Goal: Task Accomplishment & Management: Complete application form

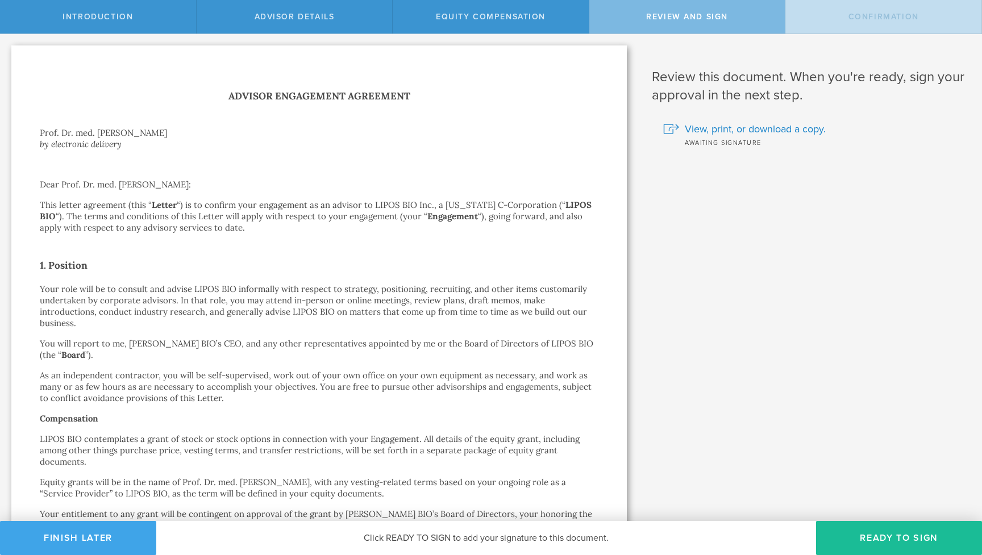
click at [73, 529] on button "Finish Later" at bounding box center [78, 538] width 156 height 34
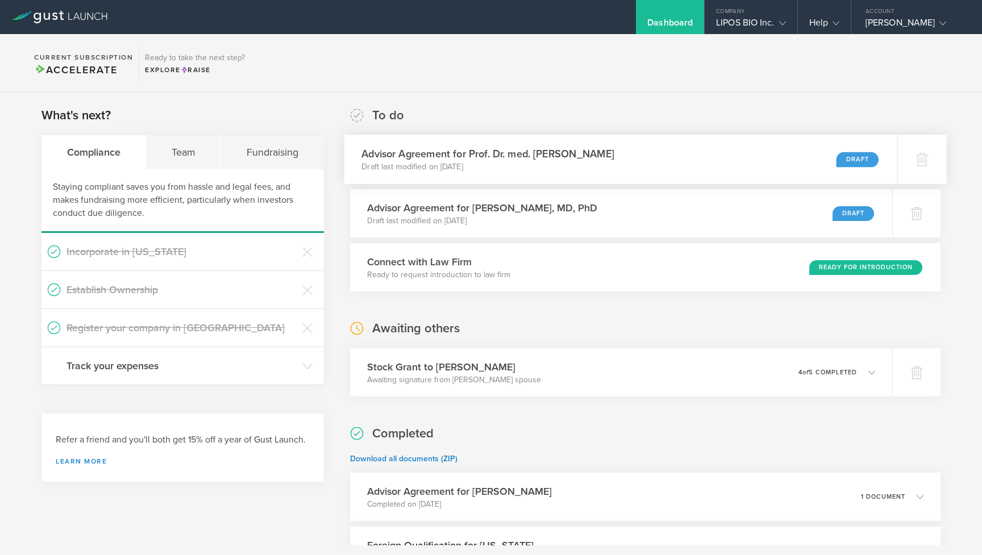
click at [510, 169] on p "Draft last modified on Sep 30, 2025" at bounding box center [487, 166] width 253 height 11
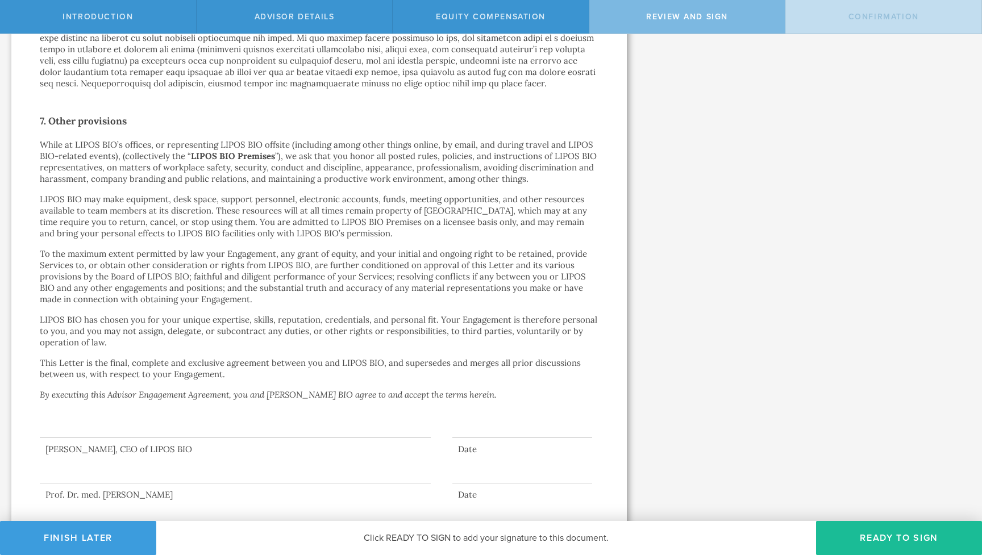
scroll to position [1582, 0]
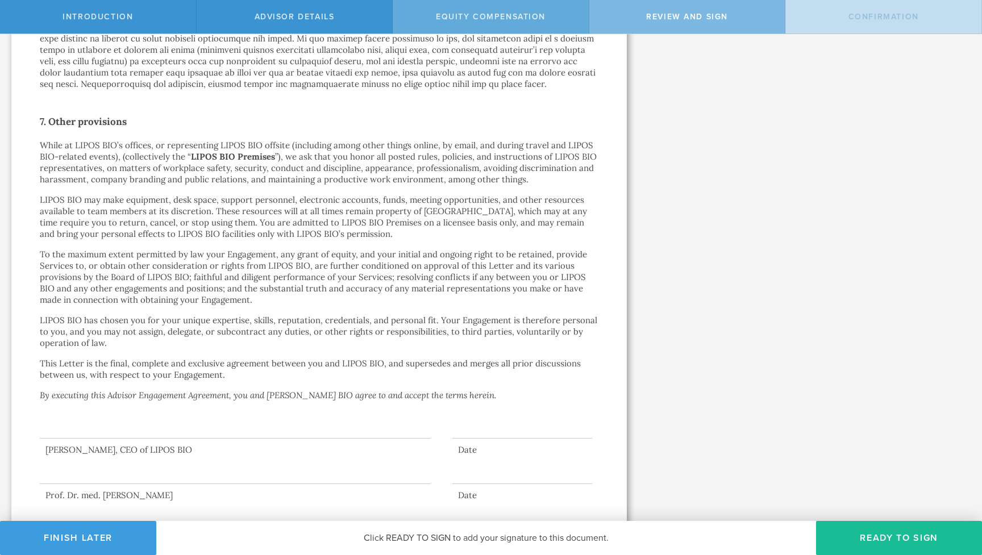
click at [484, 10] on div "Equity Compensation" at bounding box center [491, 17] width 197 height 34
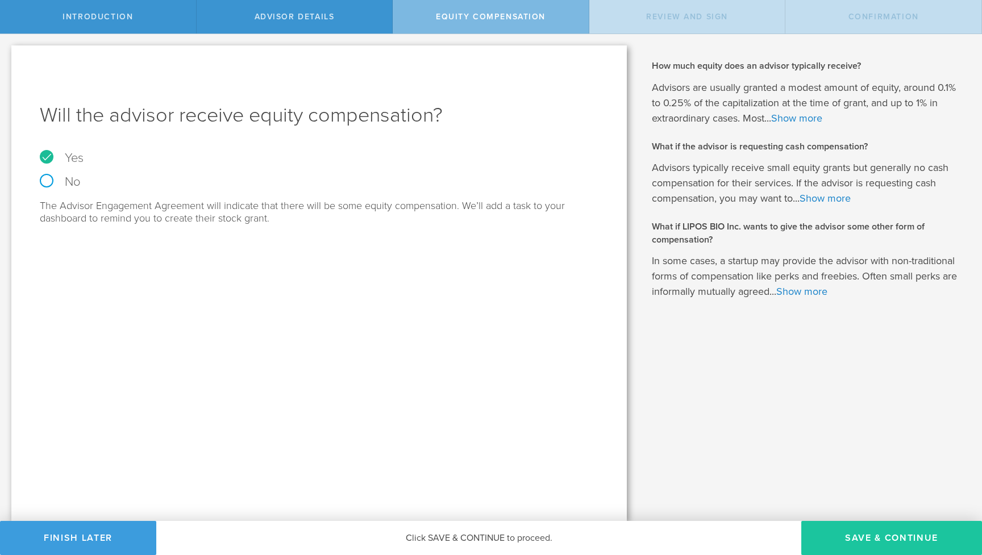
click at [858, 535] on button "Save & Continue" at bounding box center [891, 538] width 181 height 34
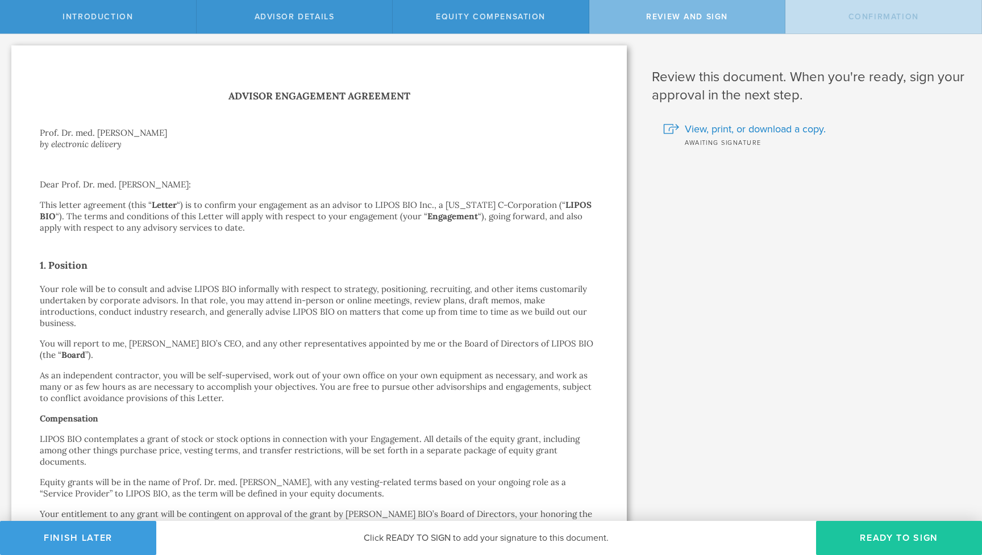
click at [877, 540] on button "Ready to Sign" at bounding box center [899, 538] width 166 height 34
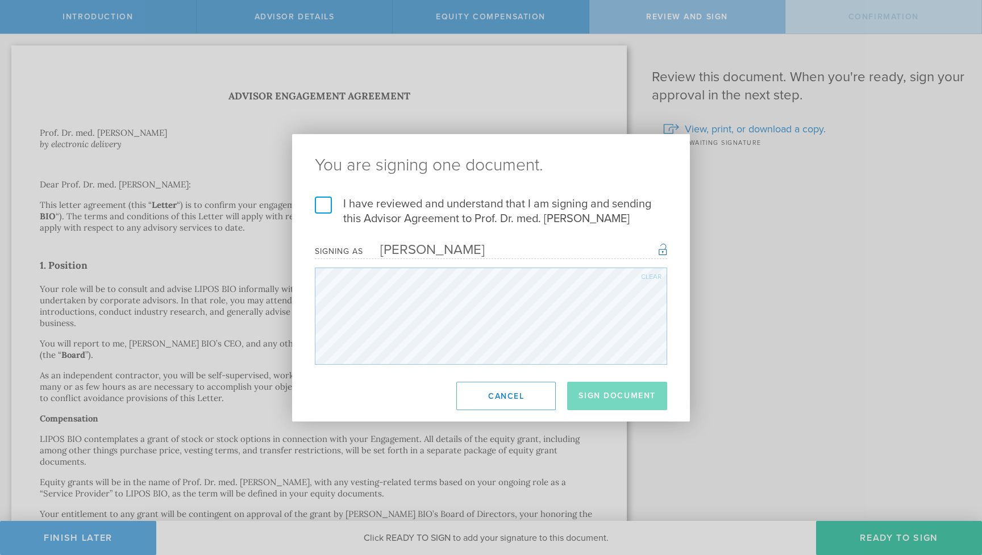
click at [398, 212] on label "I have reviewed and understand that I am signing and sending this Advisor Agree…" at bounding box center [491, 212] width 352 height 30
click at [0, 0] on input "I have reviewed and understand that I am signing and sending this Advisor Agree…" at bounding box center [0, 0] width 0 height 0
click at [616, 398] on button "Sign Document" at bounding box center [617, 396] width 100 height 28
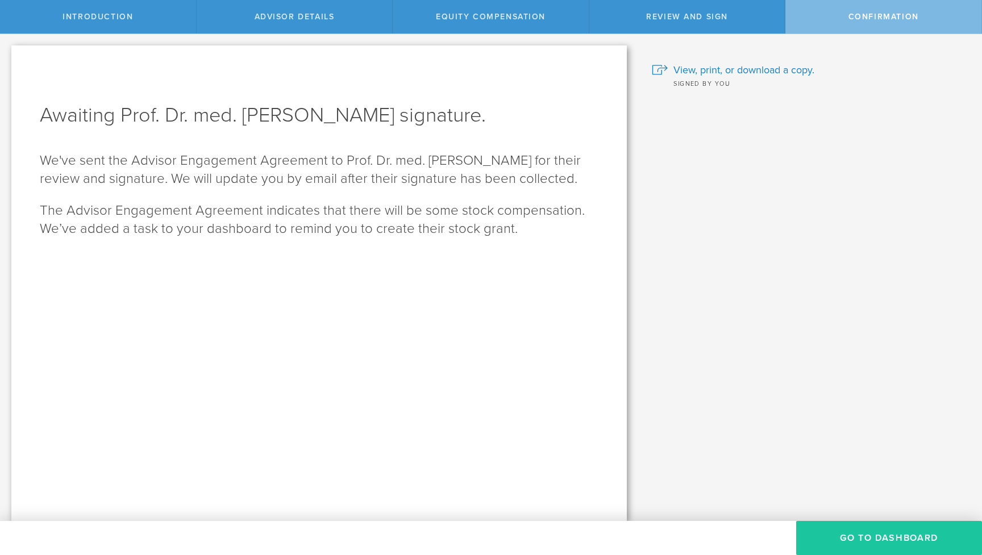
click at [839, 532] on button "Go To Dashboard" at bounding box center [889, 538] width 186 height 34
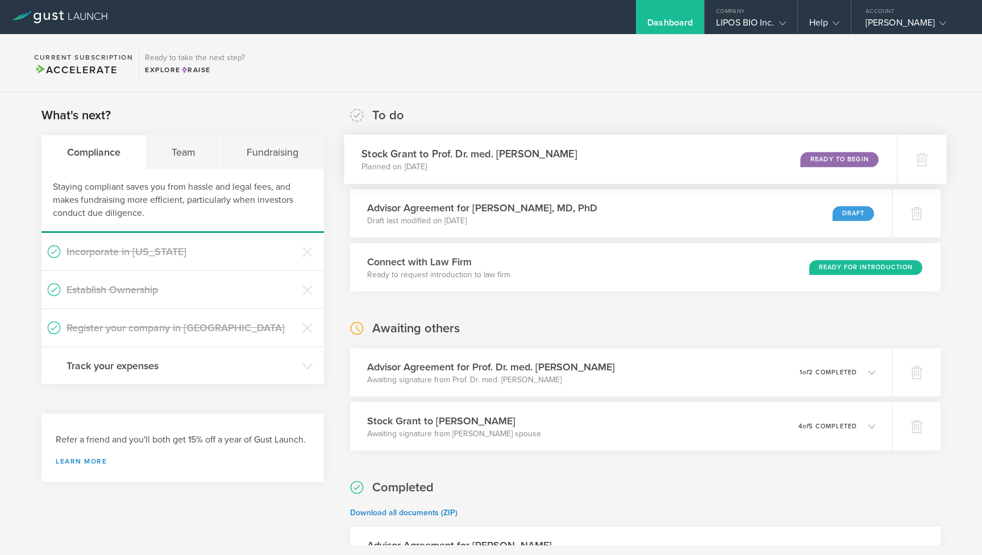
click at [603, 166] on div "Stock Grant to Prof. Dr. med. Adriano Aguzzi Planned on Oct 6, 2025 Ready to Be…" at bounding box center [620, 159] width 553 height 49
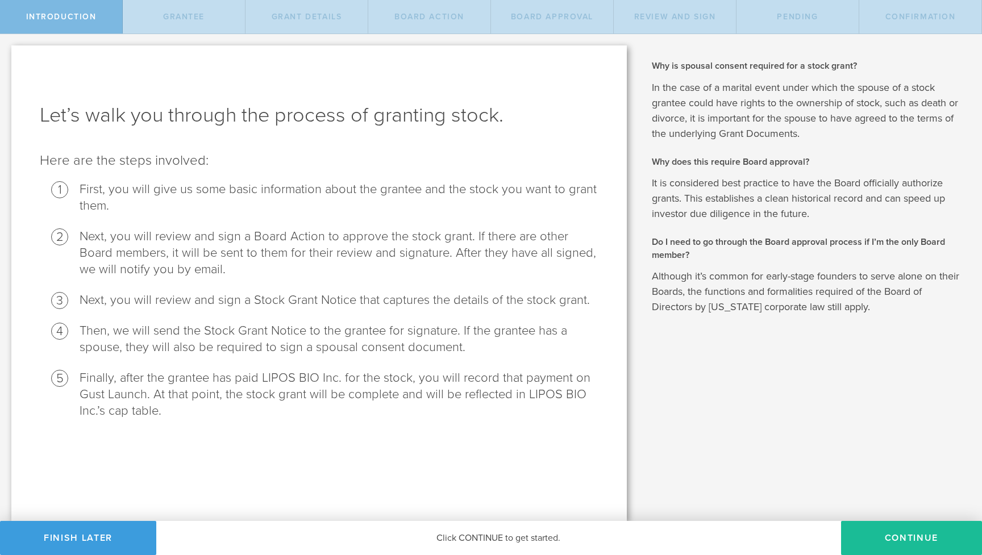
click at [824, 172] on div "Why is spousal consent required for a stock grant? In the case of a marital eve…" at bounding box center [808, 187] width 313 height 255
click at [899, 539] on button "Continue" at bounding box center [911, 538] width 141 height 34
radio input "true"
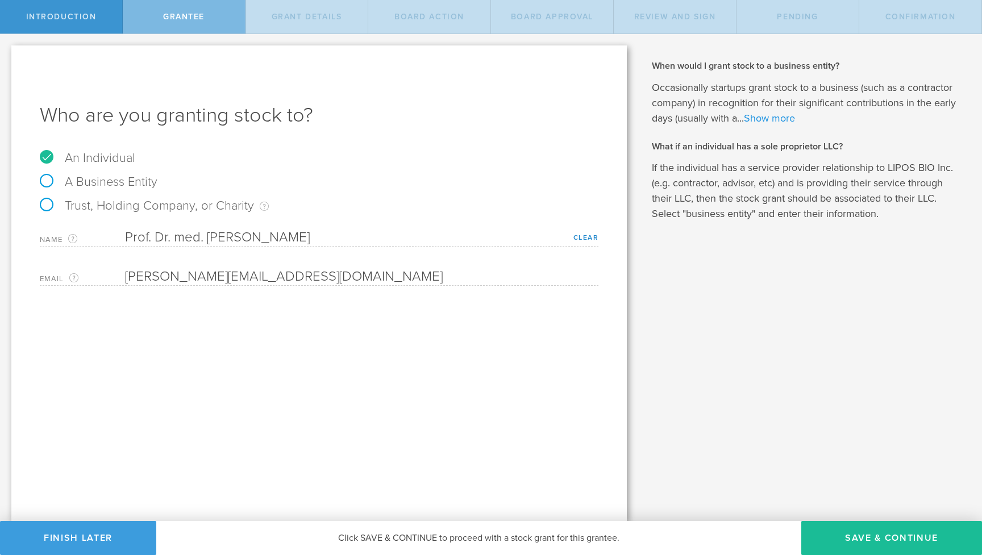
click at [778, 122] on link "Show more" at bounding box center [769, 118] width 51 height 12
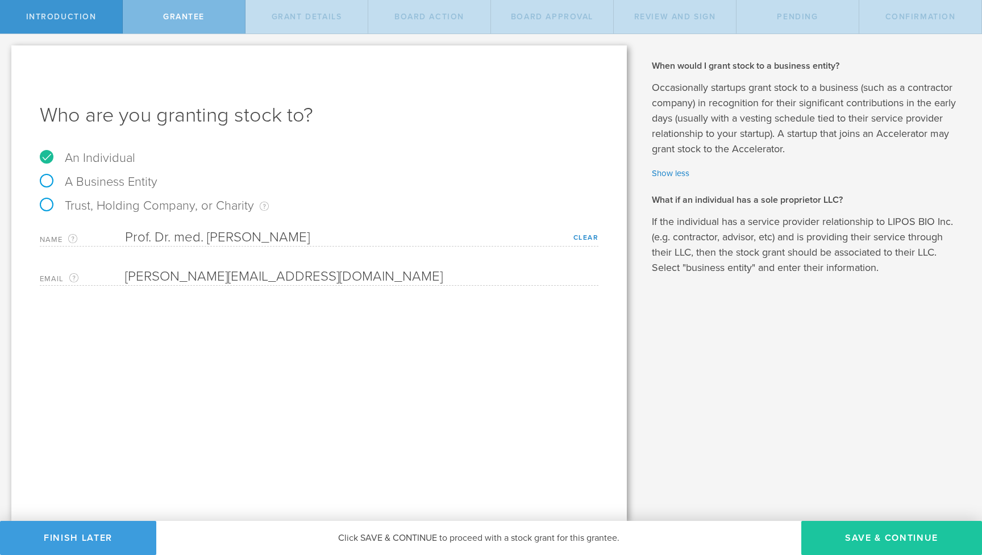
click at [860, 537] on button "Save & Continue" at bounding box center [891, 538] width 181 height 34
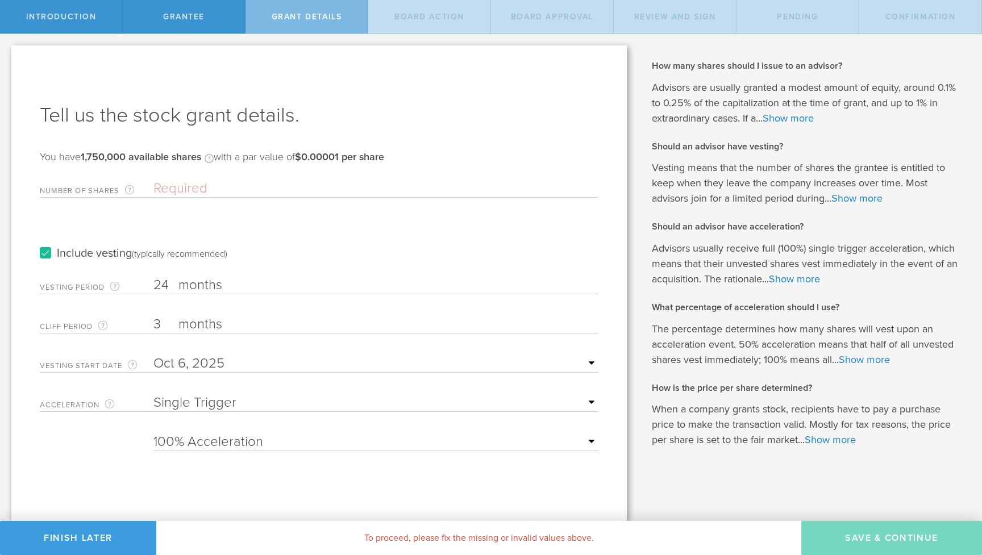
click at [200, 282] on label "months" at bounding box center [235, 286] width 114 height 19
click at [200, 282] on input "24" at bounding box center [375, 285] width 445 height 17
type input "2"
type input "36"
type input "1"
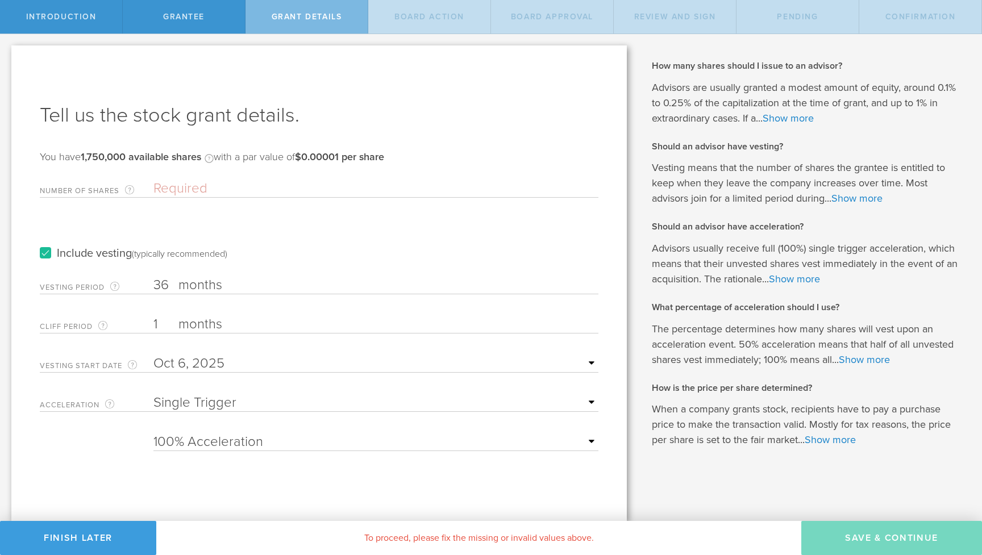
click at [118, 436] on form "Number of Shares The total amount of stock the company is granting to this reci…" at bounding box center [319, 312] width 559 height 277
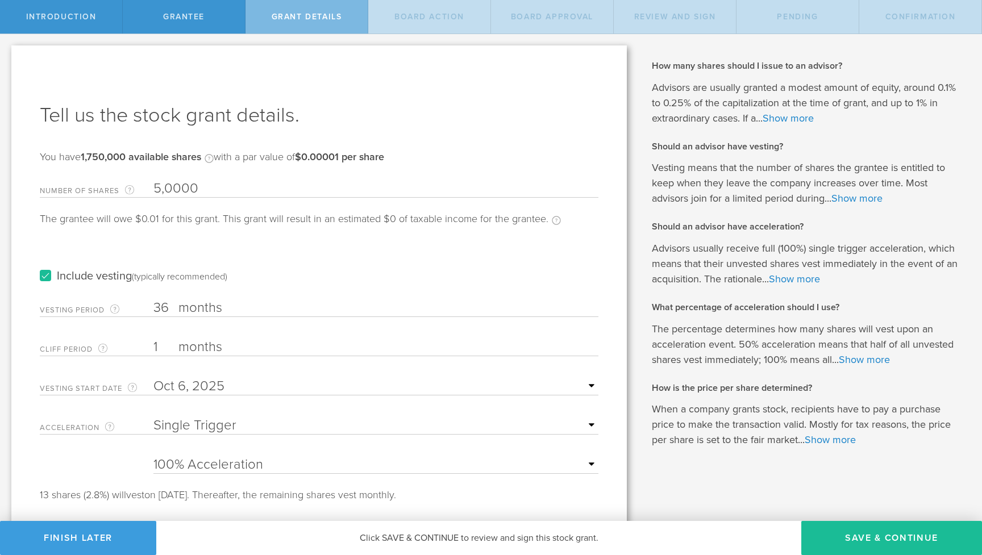
type input "50,000"
click at [98, 541] on button "Finish Later" at bounding box center [78, 538] width 156 height 34
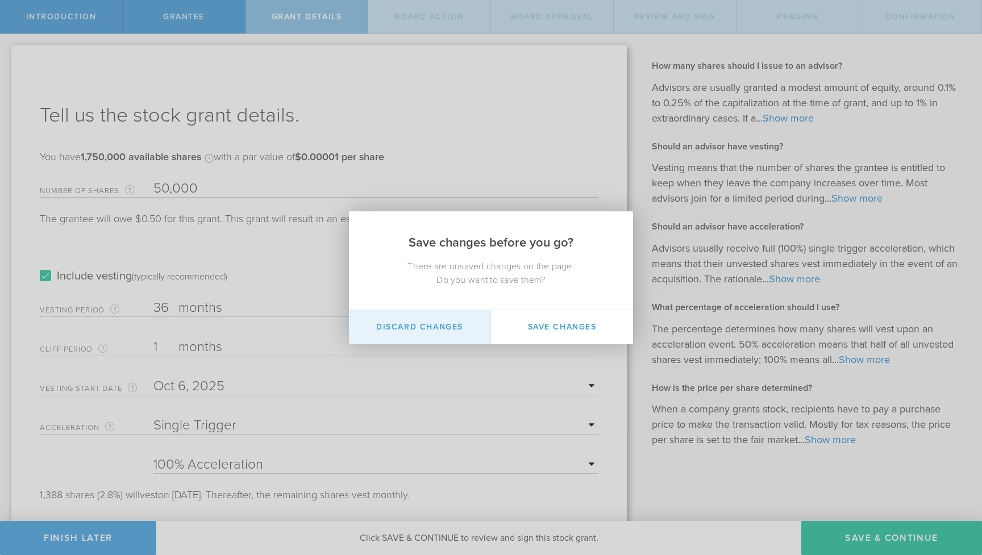
click at [471, 335] on button "Discard Changes" at bounding box center [420, 327] width 142 height 34
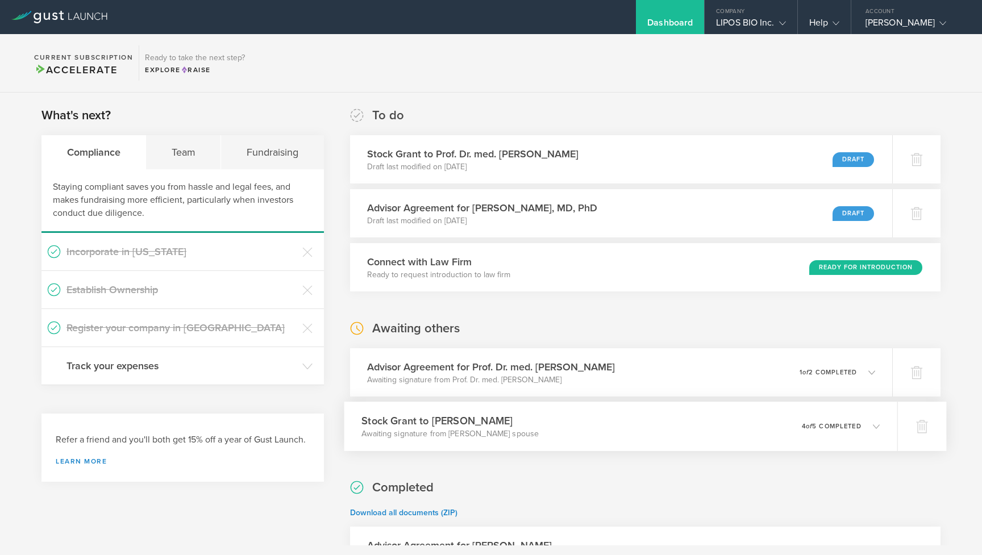
click at [562, 433] on div "Stock [PERSON_NAME] to [PERSON_NAME] Awaiting signature from [PERSON_NAME] spou…" at bounding box center [620, 426] width 553 height 49
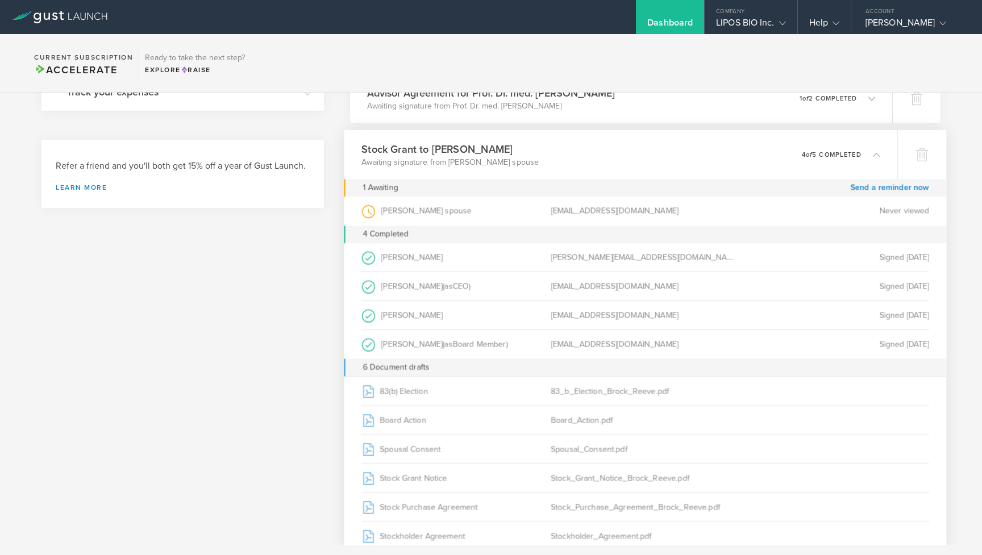
scroll to position [286, 0]
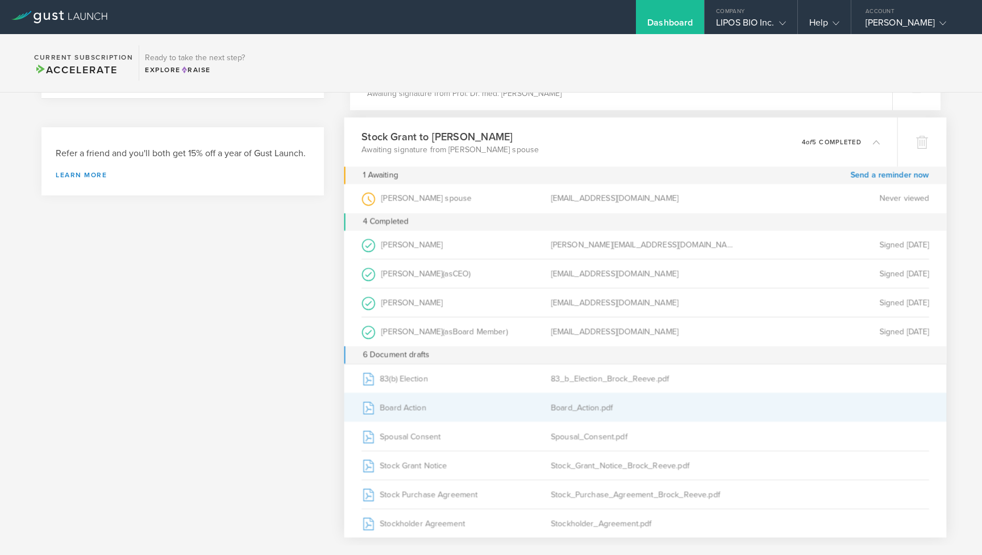
click at [399, 409] on div "Board Action" at bounding box center [455, 407] width 189 height 28
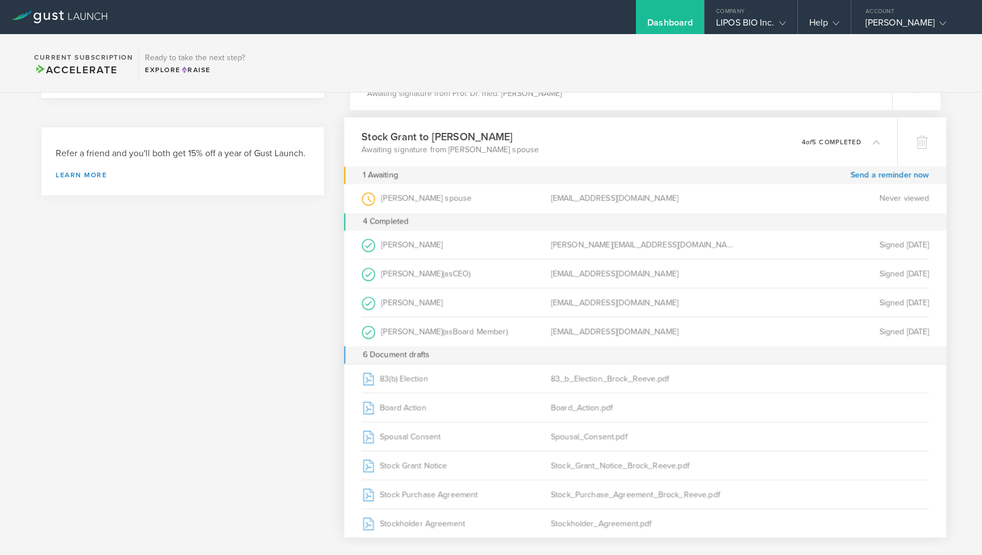
scroll to position [0, 0]
click at [875, 141] on polyline at bounding box center [876, 141] width 6 height 3
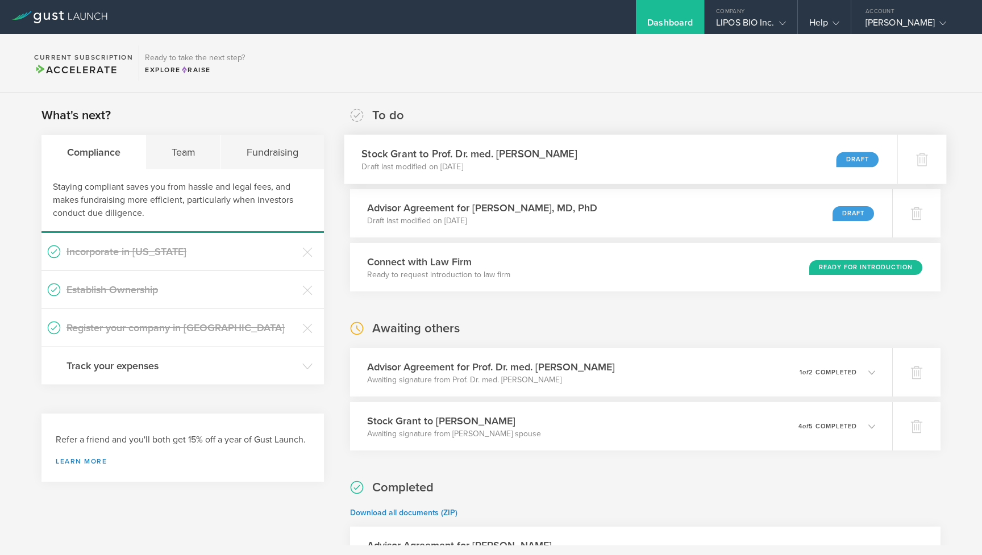
click at [562, 156] on h3 "Stock Grant to Prof. Dr. med. Adriano Aguzzi" at bounding box center [468, 153] width 215 height 15
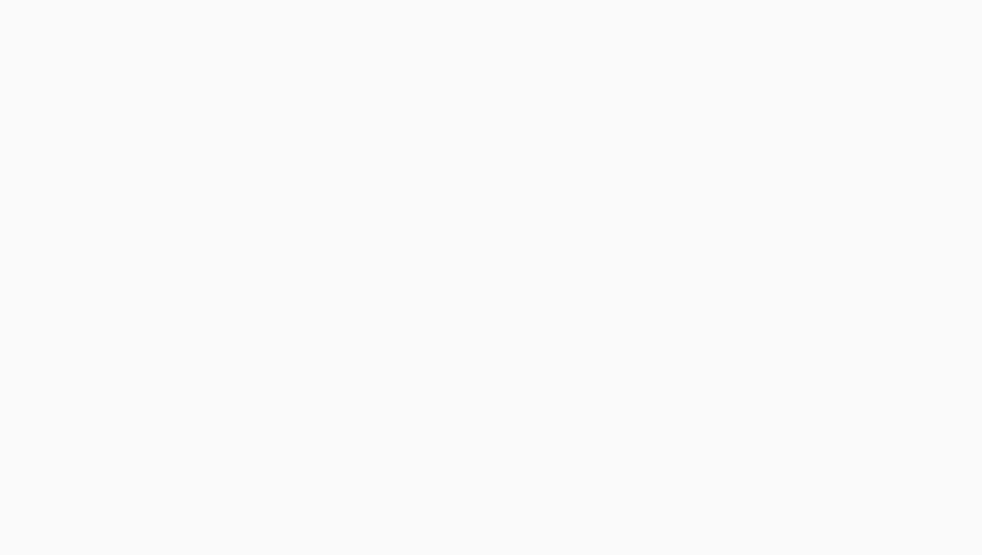
select select "single"
select select "100"
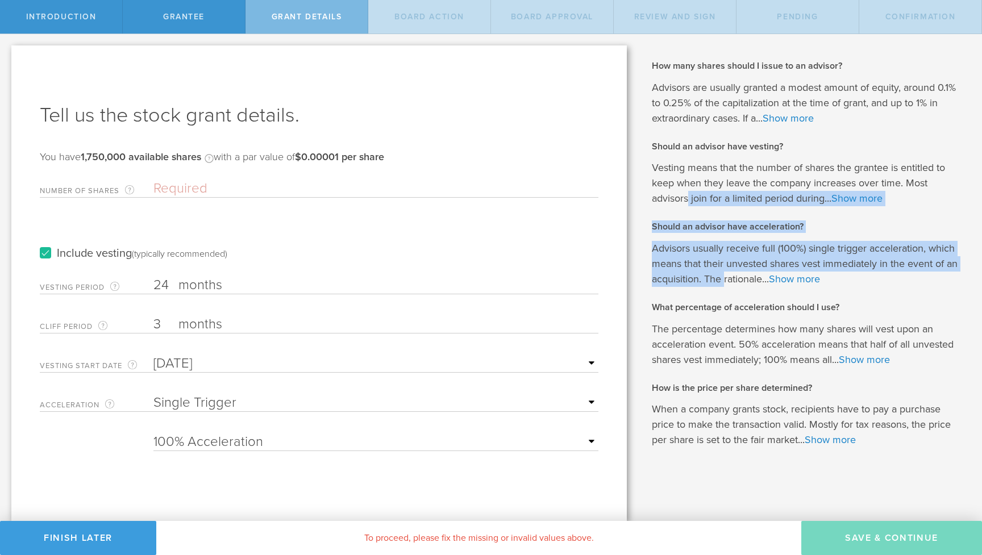
drag, startPoint x: 687, startPoint y: 196, endPoint x: 725, endPoint y: 280, distance: 91.6
click at [725, 280] on div "How many shares should I issue to an advisor? Advisors are usually granted a mo…" at bounding box center [808, 173] width 313 height 227
click at [725, 280] on p "Advisors usually receive full (100%) single trigger acceleration, which means t…" at bounding box center [808, 264] width 313 height 46
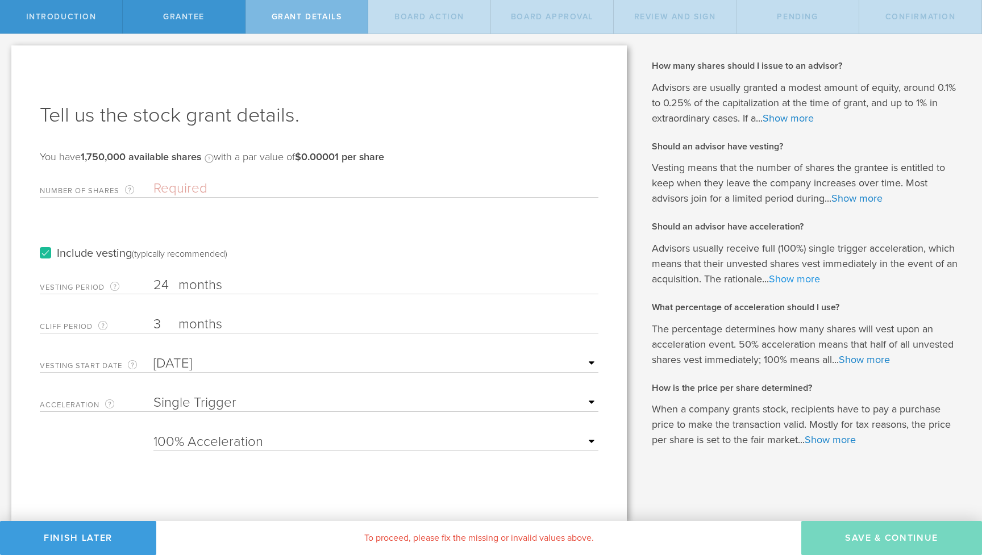
click at [810, 281] on link "Show more" at bounding box center [794, 279] width 51 height 12
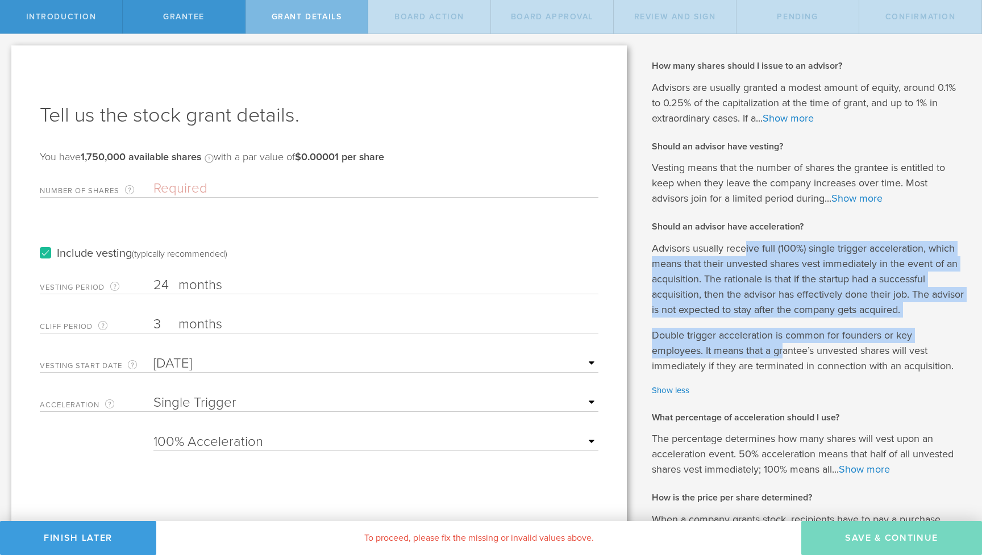
drag, startPoint x: 747, startPoint y: 241, endPoint x: 783, endPoint y: 349, distance: 114.1
click at [783, 349] on div "Advisors usually receive full (100%) single trigger acceleration, which means t…" at bounding box center [808, 319] width 313 height 156
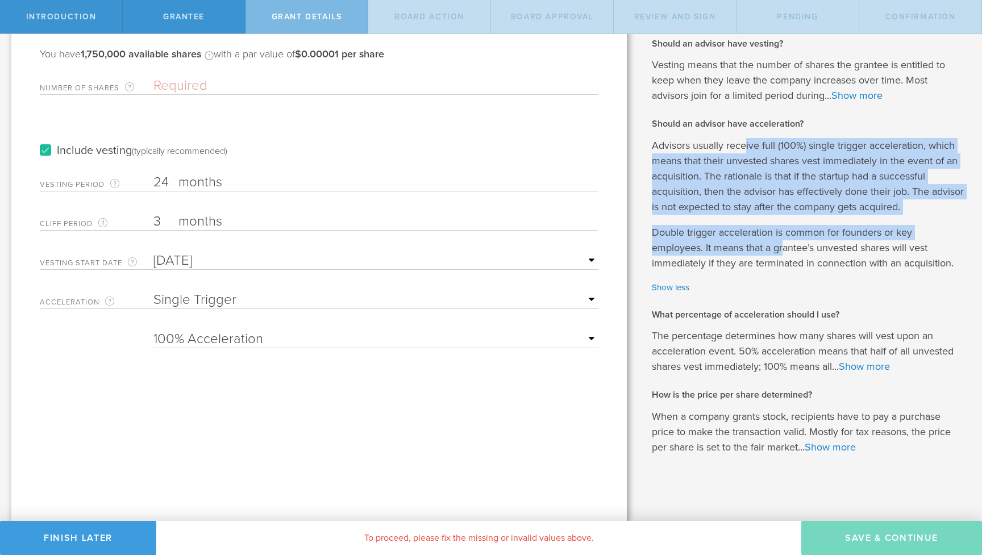
scroll to position [102, 0]
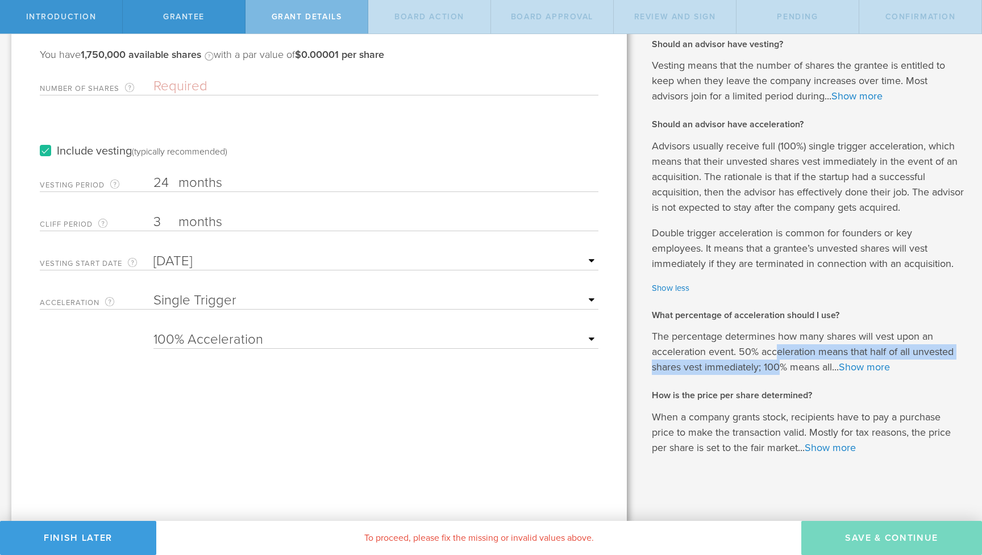
drag, startPoint x: 779, startPoint y: 350, endPoint x: 780, endPoint y: 361, distance: 11.4
click at [780, 361] on p "The percentage determines how many shares will vest upon an acceleration event.…" at bounding box center [808, 352] width 313 height 46
select select "none"
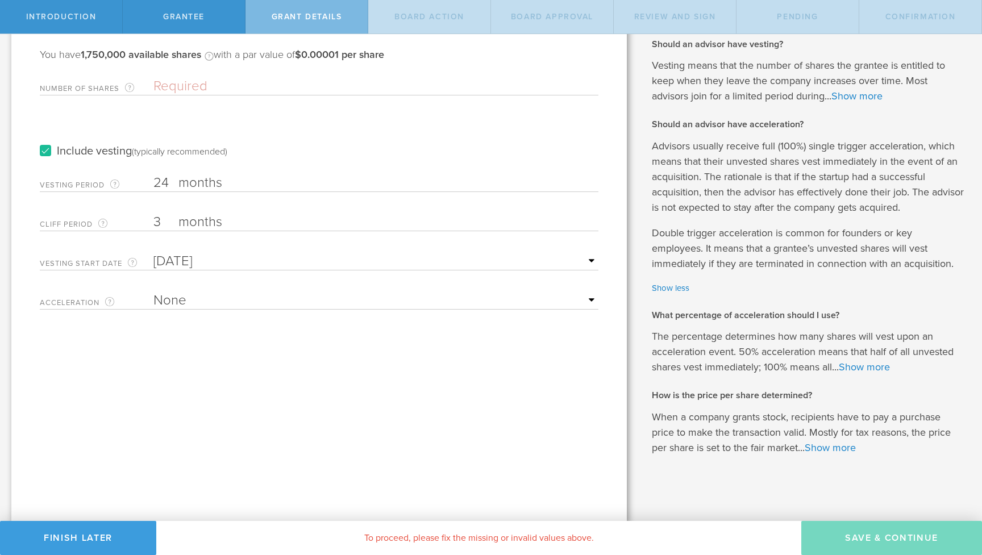
click at [377, 384] on div "Tell us the stock grant details. You have 1,750,000 available shares Available …" at bounding box center [318, 233] width 615 height 580
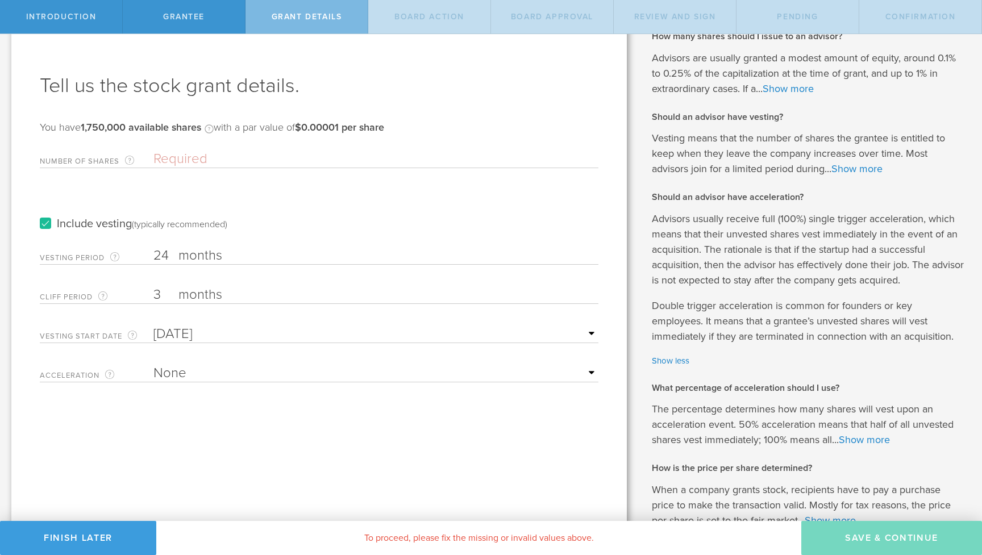
scroll to position [6, 0]
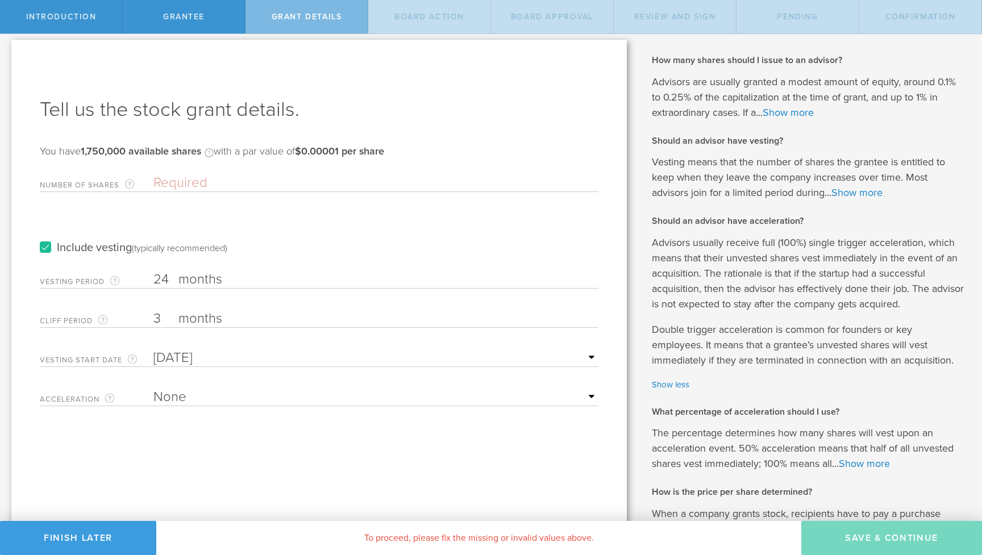
click at [158, 279] on input "24" at bounding box center [375, 279] width 445 height 17
type input "36"
type input "1"
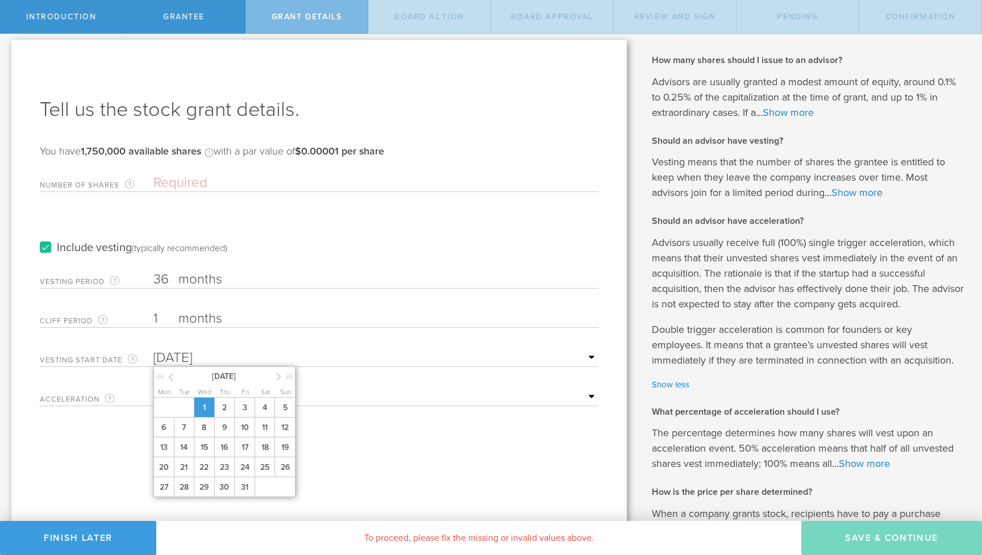
click at [205, 416] on span "1" at bounding box center [204, 408] width 20 height 20
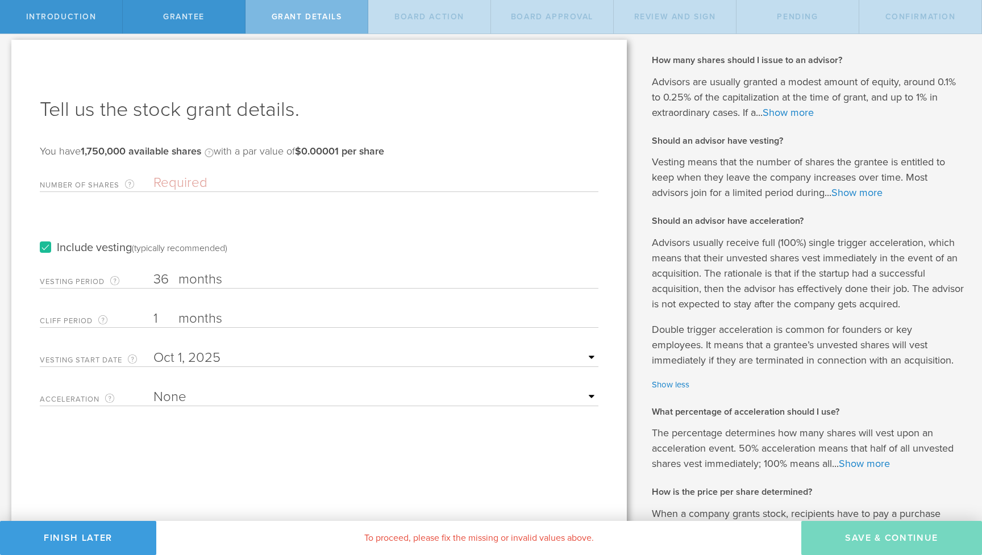
click at [261, 436] on div "Tell us the stock grant details. You have 1,750,000 available shares Available …" at bounding box center [318, 330] width 615 height 580
drag, startPoint x: 87, startPoint y: 535, endPoint x: 206, endPoint y: 365, distance: 207.3
click at [206, 34] on div "Introduction Grantee Grant Details Board Action Board Approval Review and Sign …" at bounding box center [491, 17] width 982 height 34
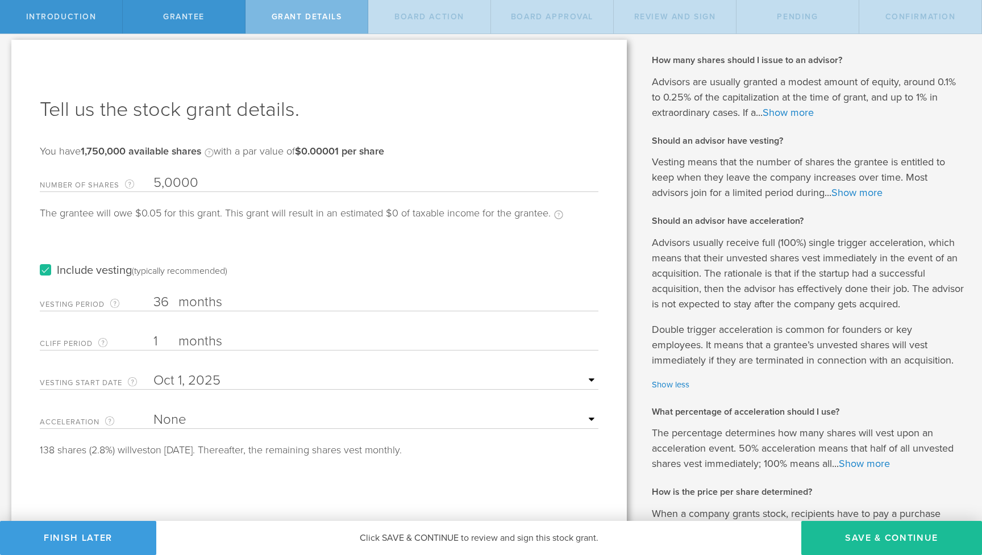
type input "50,000"
click at [84, 535] on button "Finish Later" at bounding box center [78, 538] width 156 height 34
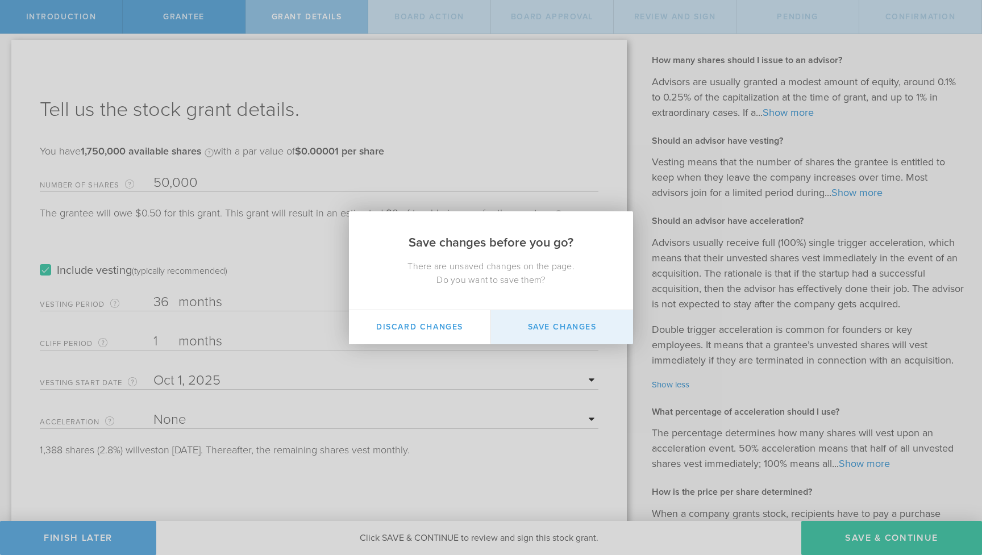
click at [550, 331] on button "Save Changes" at bounding box center [562, 327] width 142 height 34
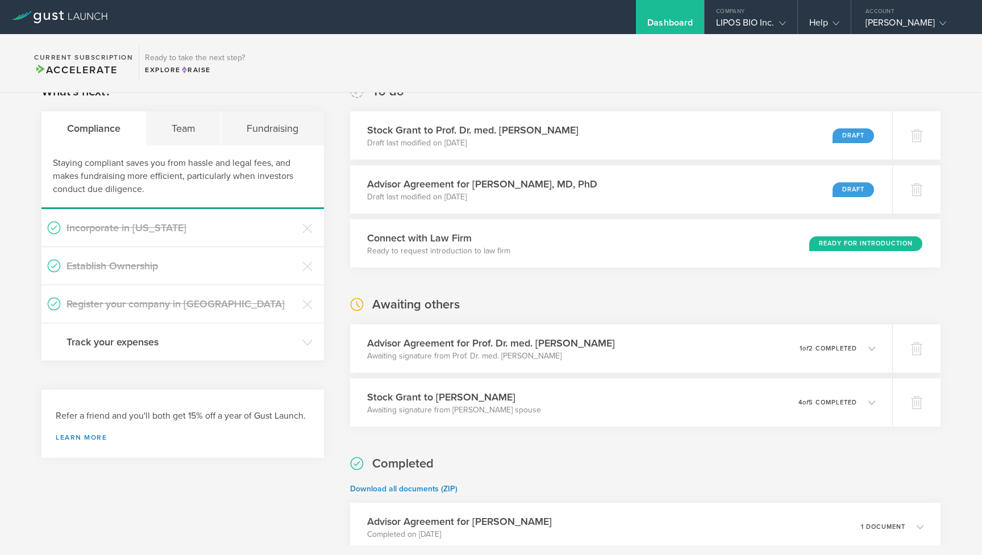
scroll to position [29, 0]
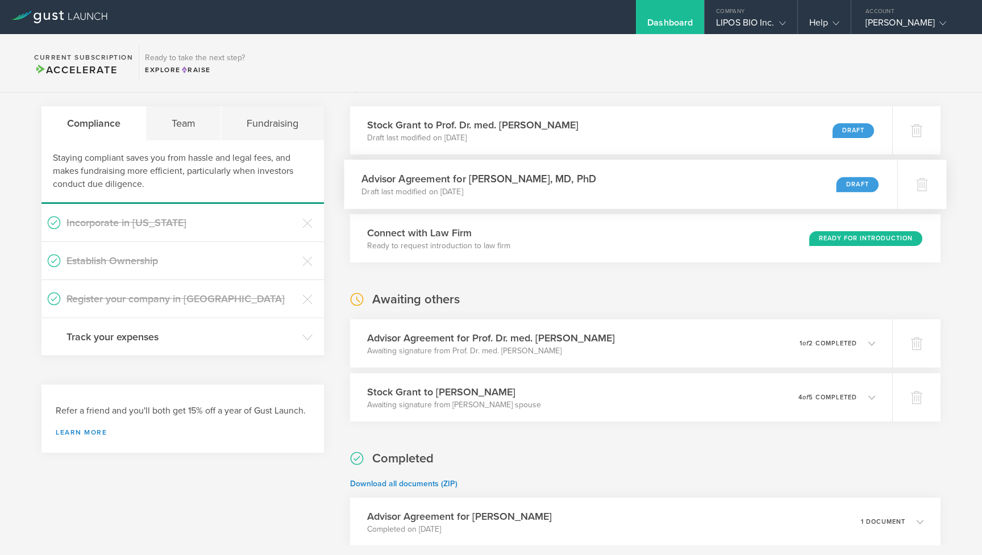
click at [545, 166] on div "Advisor Agreement for [PERSON_NAME], MD, PhD Draft last modified on [DATE] Draft" at bounding box center [620, 184] width 553 height 49
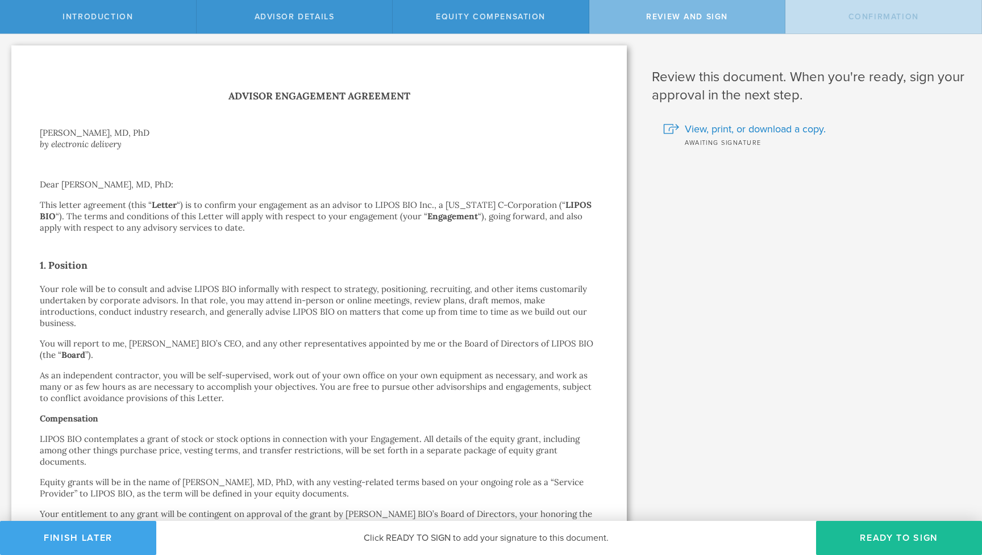
click at [100, 540] on button "Finish Later" at bounding box center [78, 538] width 156 height 34
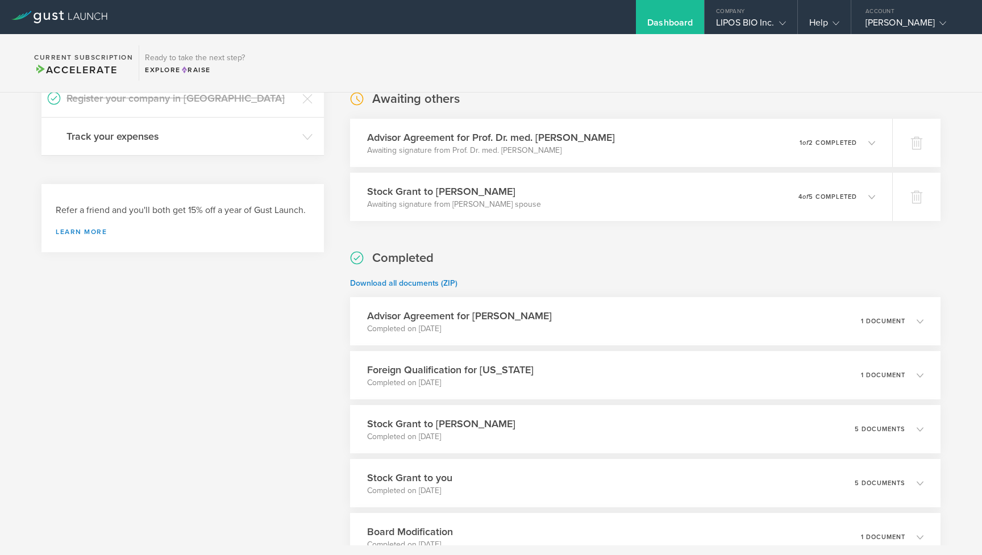
scroll to position [243, 0]
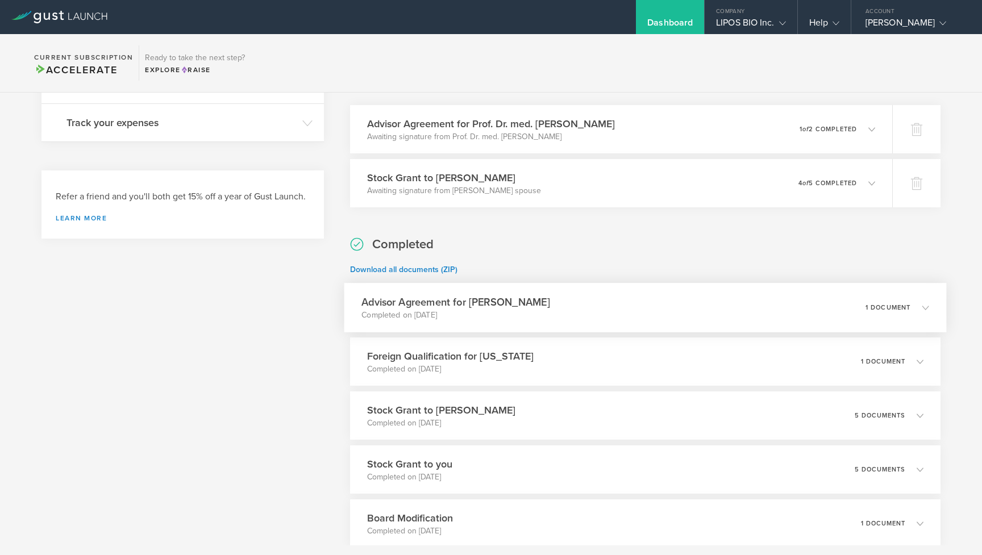
click at [509, 320] on p "Completed on [DATE]" at bounding box center [455, 315] width 189 height 11
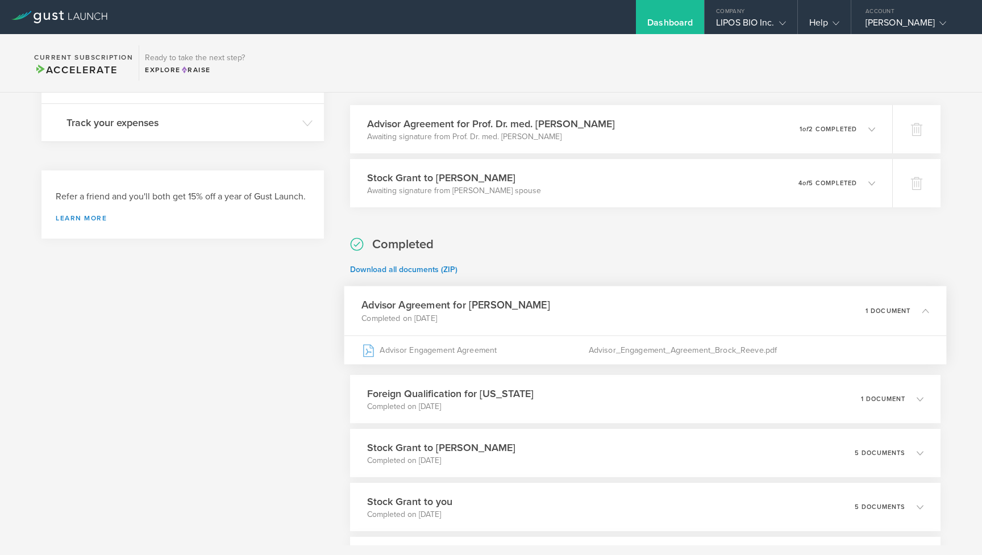
click at [509, 320] on p "Completed on [DATE]" at bounding box center [455, 317] width 189 height 11
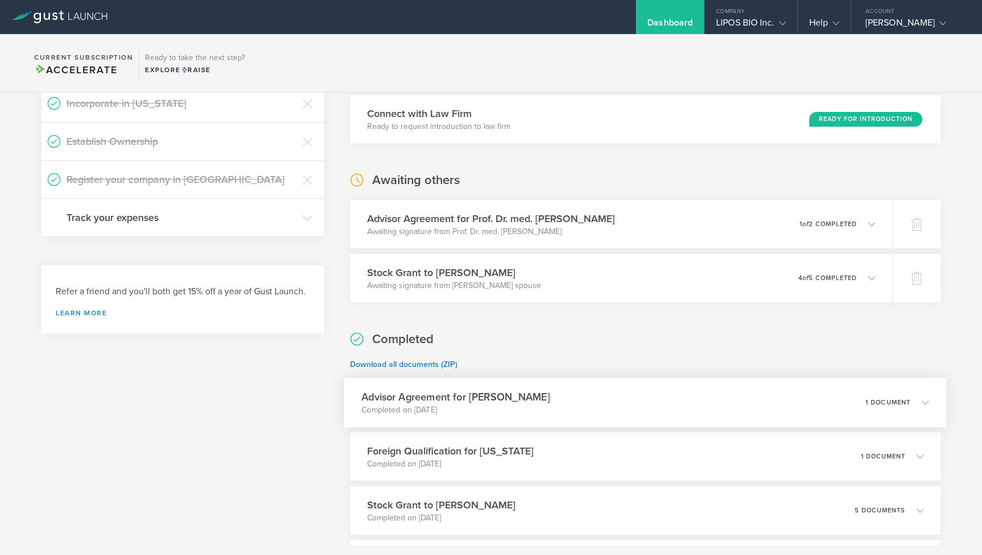
scroll to position [145, 0]
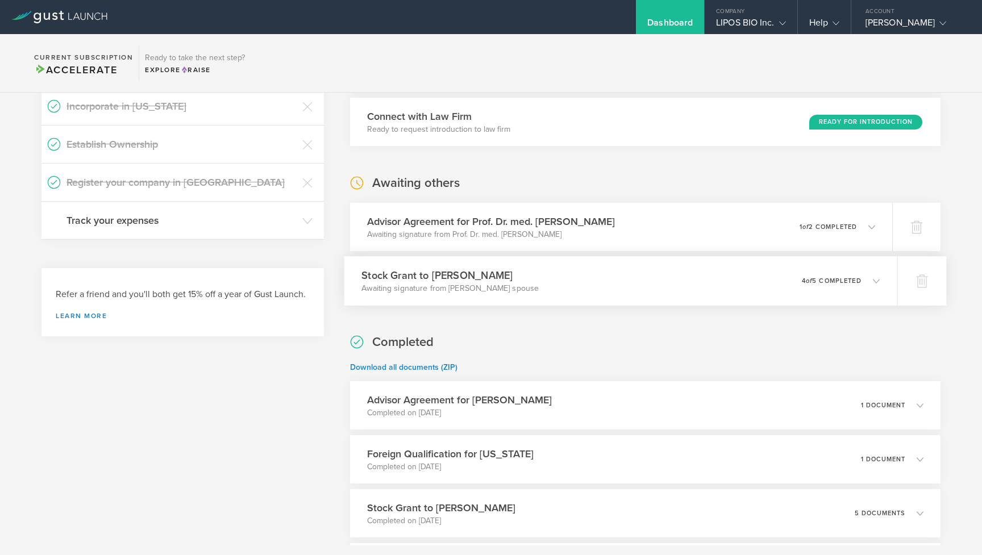
click at [498, 278] on h3 "Stock Grant to [PERSON_NAME]" at bounding box center [449, 275] width 177 height 15
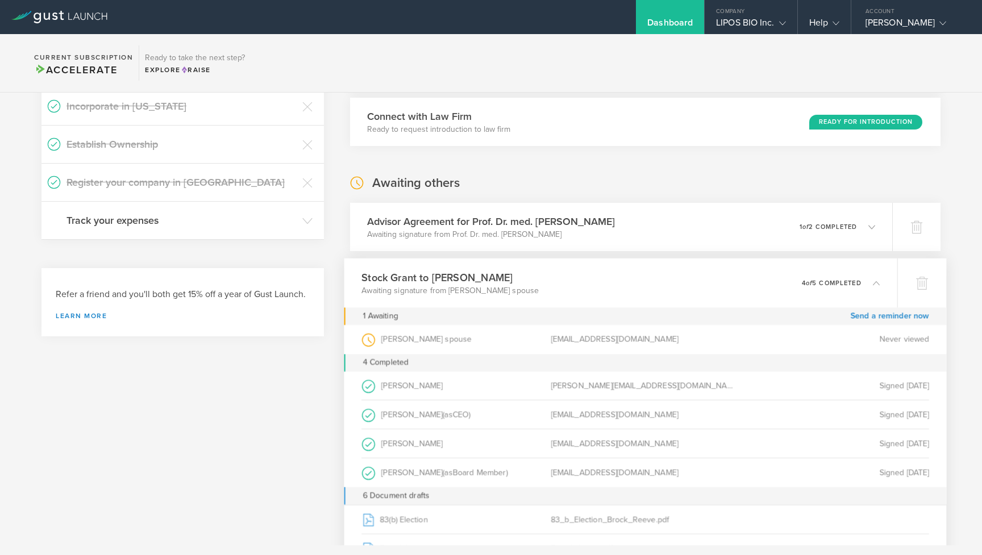
click at [498, 278] on h3 "Stock Grant to [PERSON_NAME]" at bounding box center [449, 277] width 177 height 15
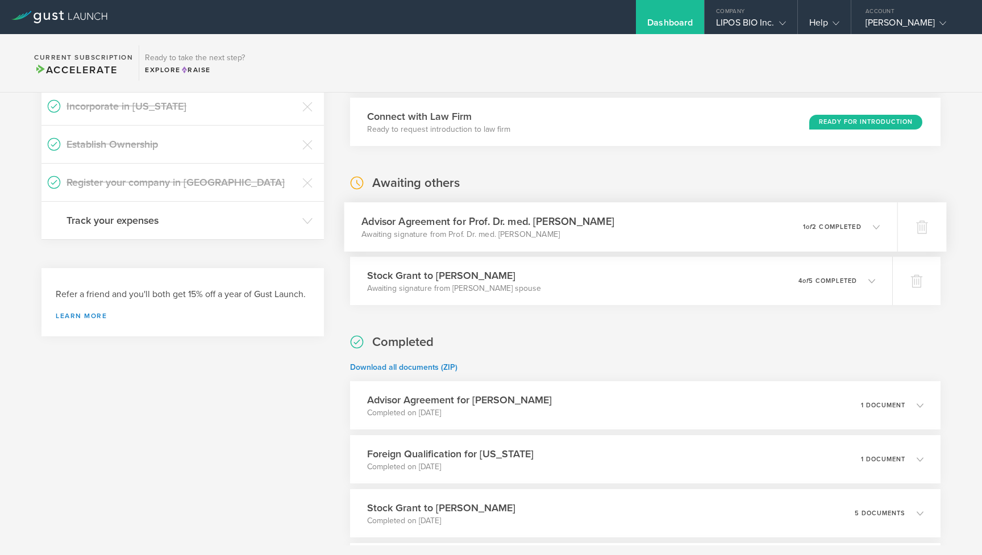
click at [494, 225] on h3 "Advisor Agreement for Prof. Dr. med. [PERSON_NAME]" at bounding box center [487, 221] width 253 height 15
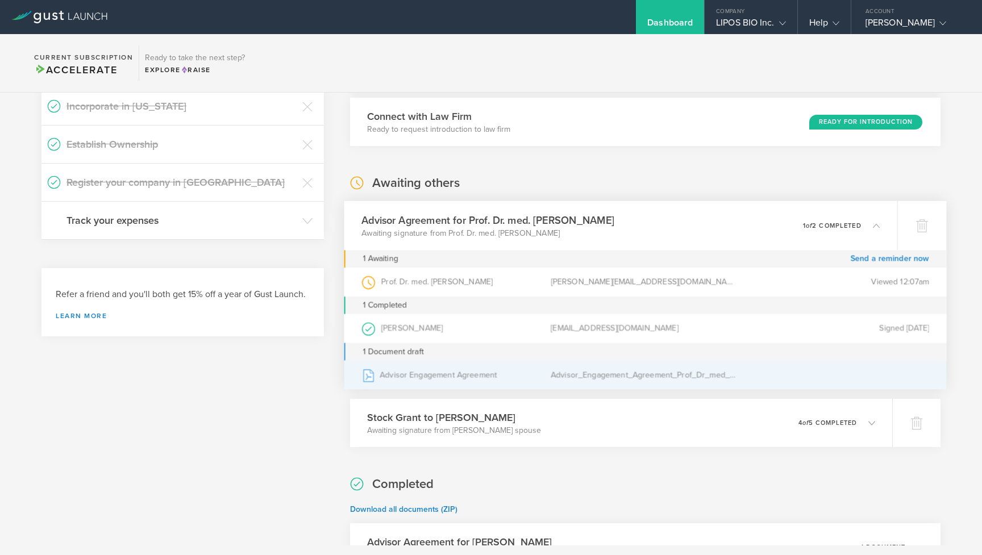
click at [469, 385] on div "Advisor Engagement Agreement" at bounding box center [455, 375] width 189 height 28
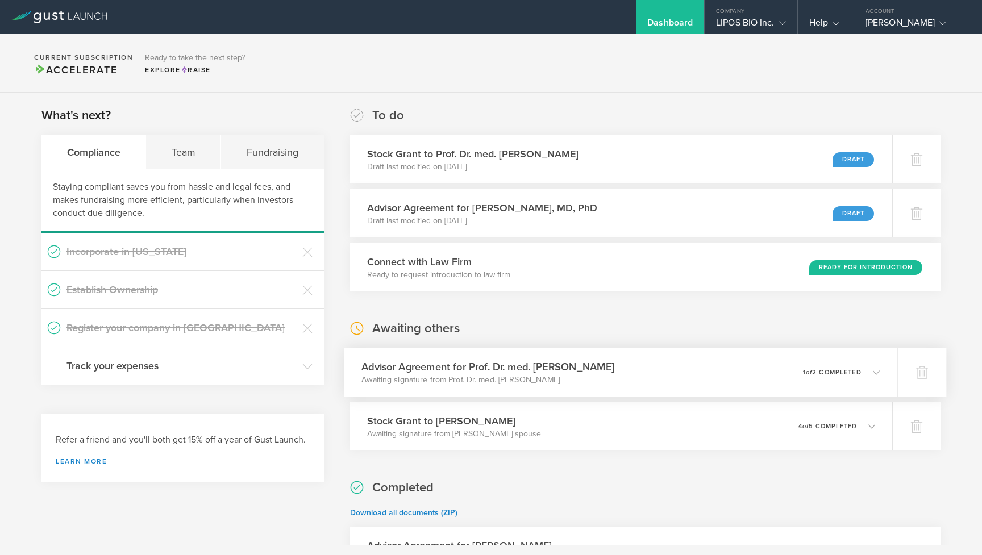
click at [420, 367] on h3 "Advisor Agreement for Prof. Dr. med. [PERSON_NAME]" at bounding box center [487, 366] width 253 height 15
